Goal: Navigation & Orientation: Find specific page/section

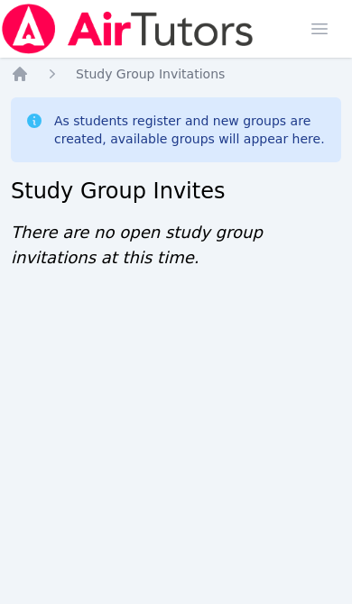
click at [26, 76] on icon "Breadcrumb" at bounding box center [20, 74] width 18 height 18
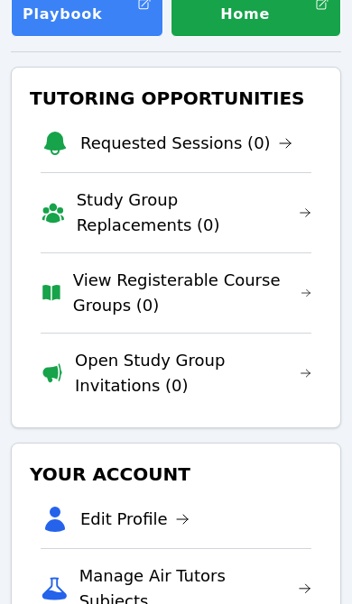
scroll to position [337, 0]
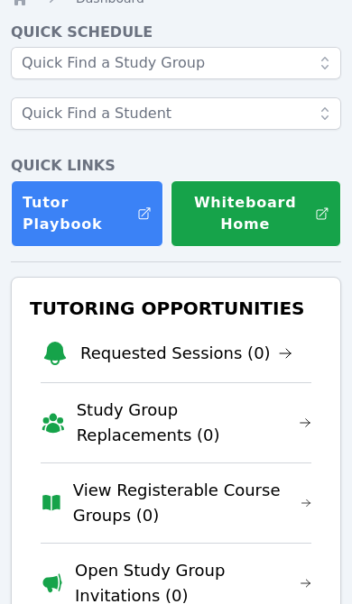
scroll to position [75, 0]
